Goal: Information Seeking & Learning: Compare options

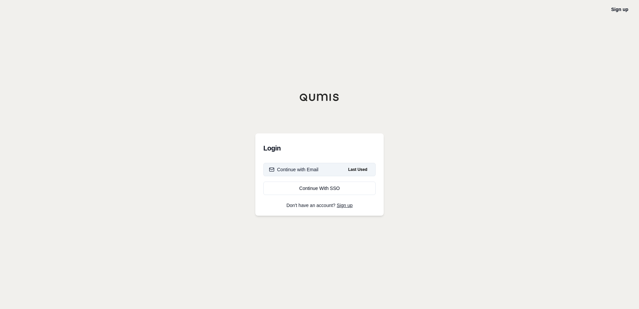
click at [299, 167] on div "Continue with Email" at bounding box center [293, 169] width 49 height 7
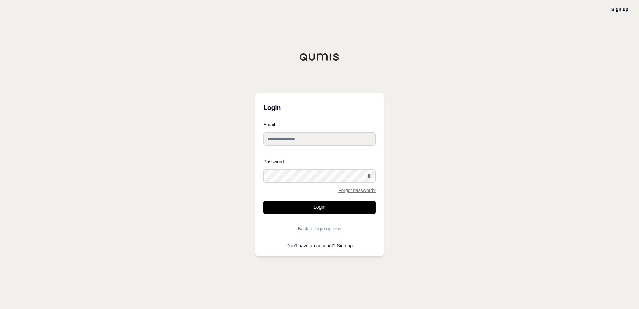
click at [263, 182] on div at bounding box center [263, 182] width 0 height 0
type input "**********"
click at [313, 206] on button "Login" at bounding box center [319, 206] width 112 height 13
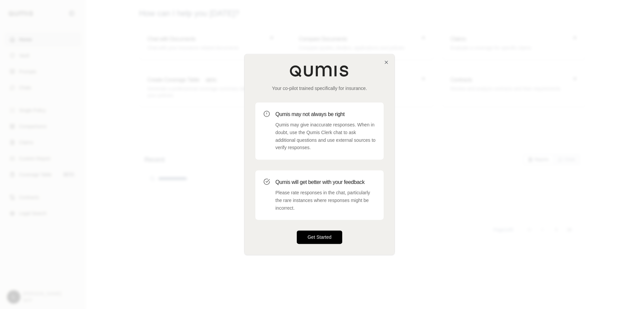
click at [317, 234] on button "Get Started" at bounding box center [319, 236] width 45 height 13
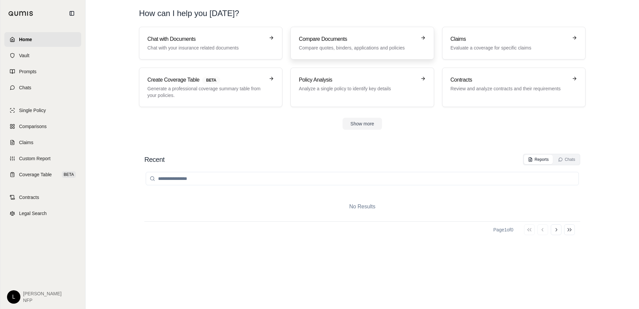
click at [348, 43] on h3 "Compare Documents" at bounding box center [357, 39] width 117 height 8
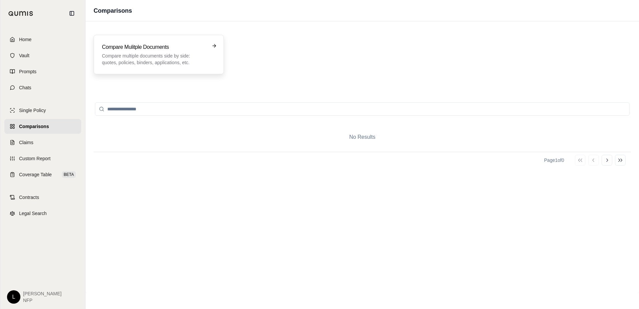
click at [145, 48] on h3 "Compare Mulitple Documents" at bounding box center [154, 47] width 104 height 8
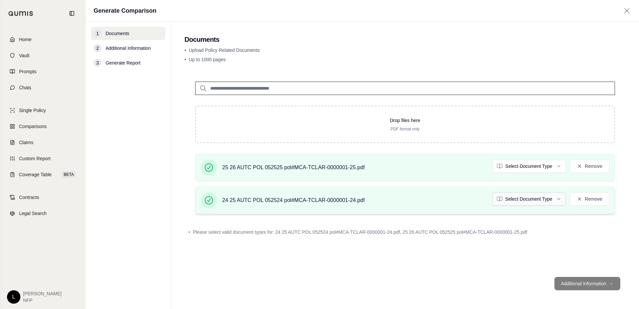
click at [553, 197] on html "Home Vault Prompts Chats Single Policy Comparisons Claims Custom Report Coverag…" at bounding box center [319, 154] width 639 height 309
click at [526, 164] on html "Home Vault Prompts Chats Single Policy Comparisons Claims Custom Report Coverag…" at bounding box center [319, 154] width 639 height 309
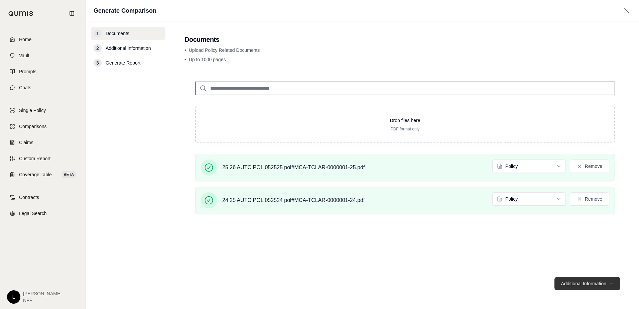
click at [592, 283] on button "Additional Information →" at bounding box center [587, 283] width 66 height 13
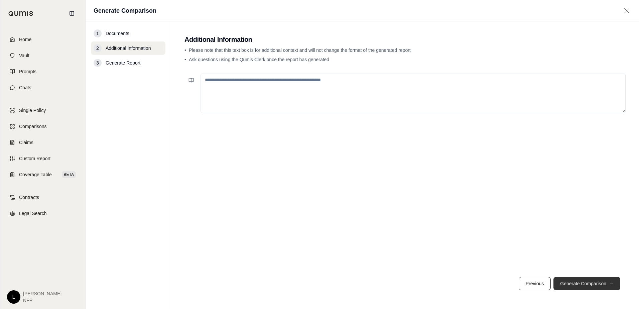
click at [591, 284] on button "Generate Comparison →" at bounding box center [586, 283] width 67 height 13
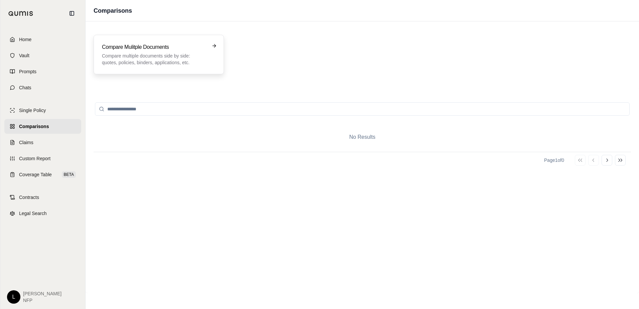
click at [157, 58] on p "Compare multiple documents side by side: quotes, policies, binders, application…" at bounding box center [154, 58] width 104 height 13
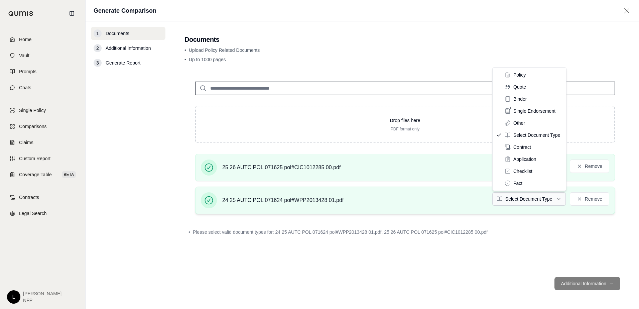
click at [526, 197] on html "Home Vault Prompts Chats Single Policy Comparisons Claims Custom Report Coverag…" at bounding box center [319, 154] width 639 height 309
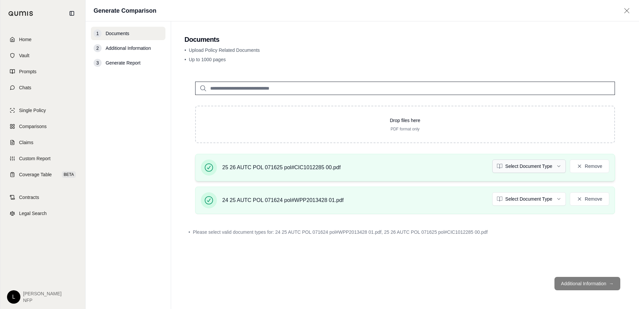
click at [537, 165] on html "Home Vault Prompts Chats Single Policy Comparisons Claims Custom Report Coverag…" at bounding box center [319, 154] width 639 height 309
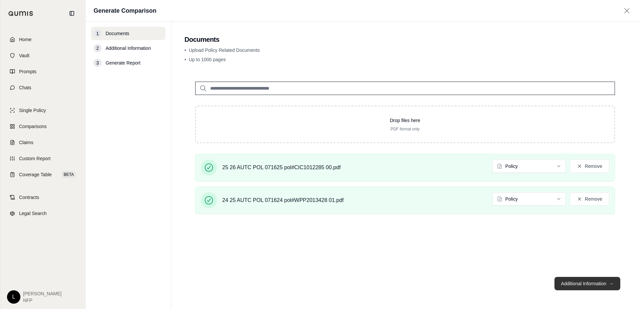
click at [584, 283] on button "Additional Information →" at bounding box center [587, 283] width 66 height 13
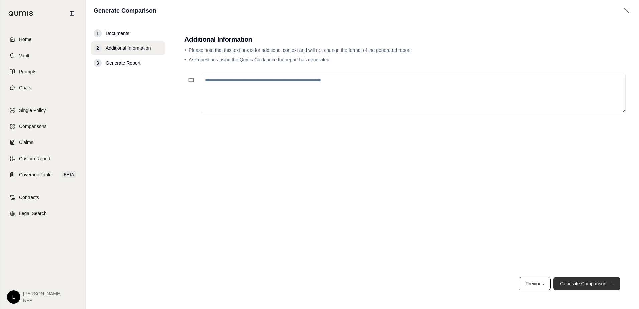
click at [584, 283] on button "Generate Comparison →" at bounding box center [586, 283] width 67 height 13
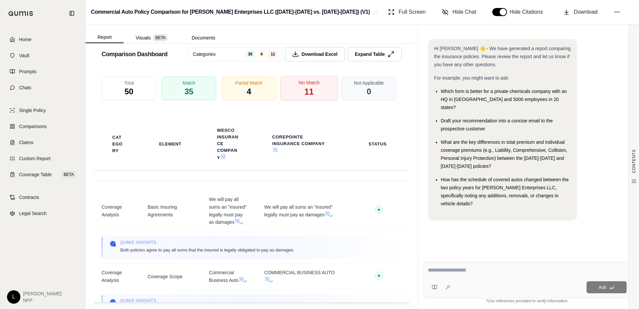
click at [313, 101] on div "No Match 11" at bounding box center [308, 88] width 57 height 25
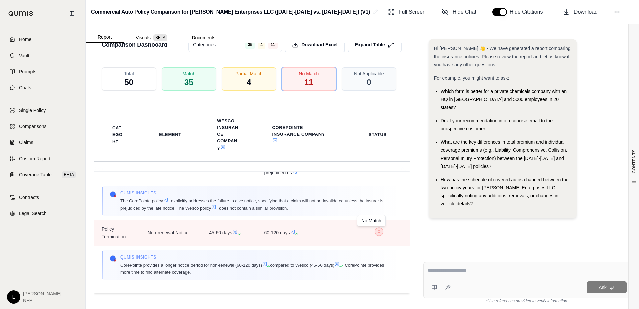
scroll to position [1347, 0]
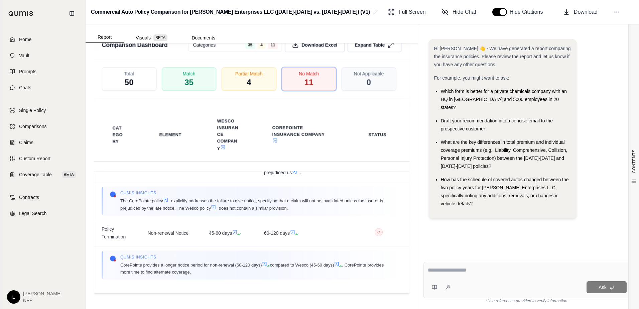
click at [145, 36] on button "Visuals BETA" at bounding box center [152, 37] width 56 height 11
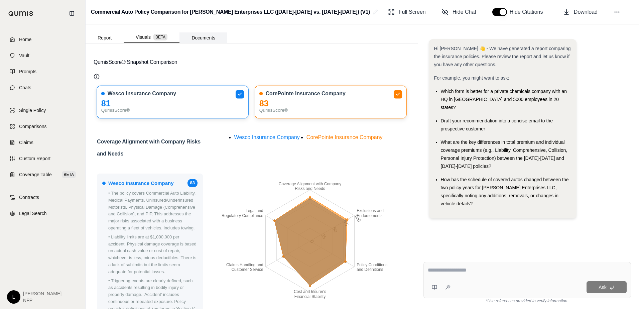
click at [205, 36] on button "Documents" at bounding box center [203, 37] width 48 height 11
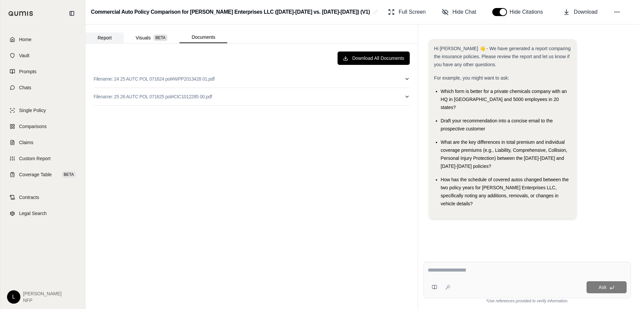
click at [100, 38] on button "Report" at bounding box center [105, 37] width 38 height 11
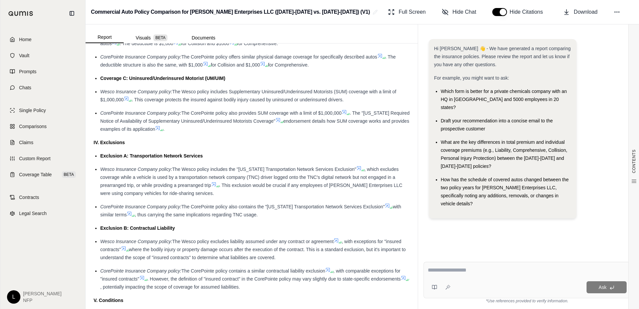
scroll to position [868, 0]
